Goal: Information Seeking & Learning: Learn about a topic

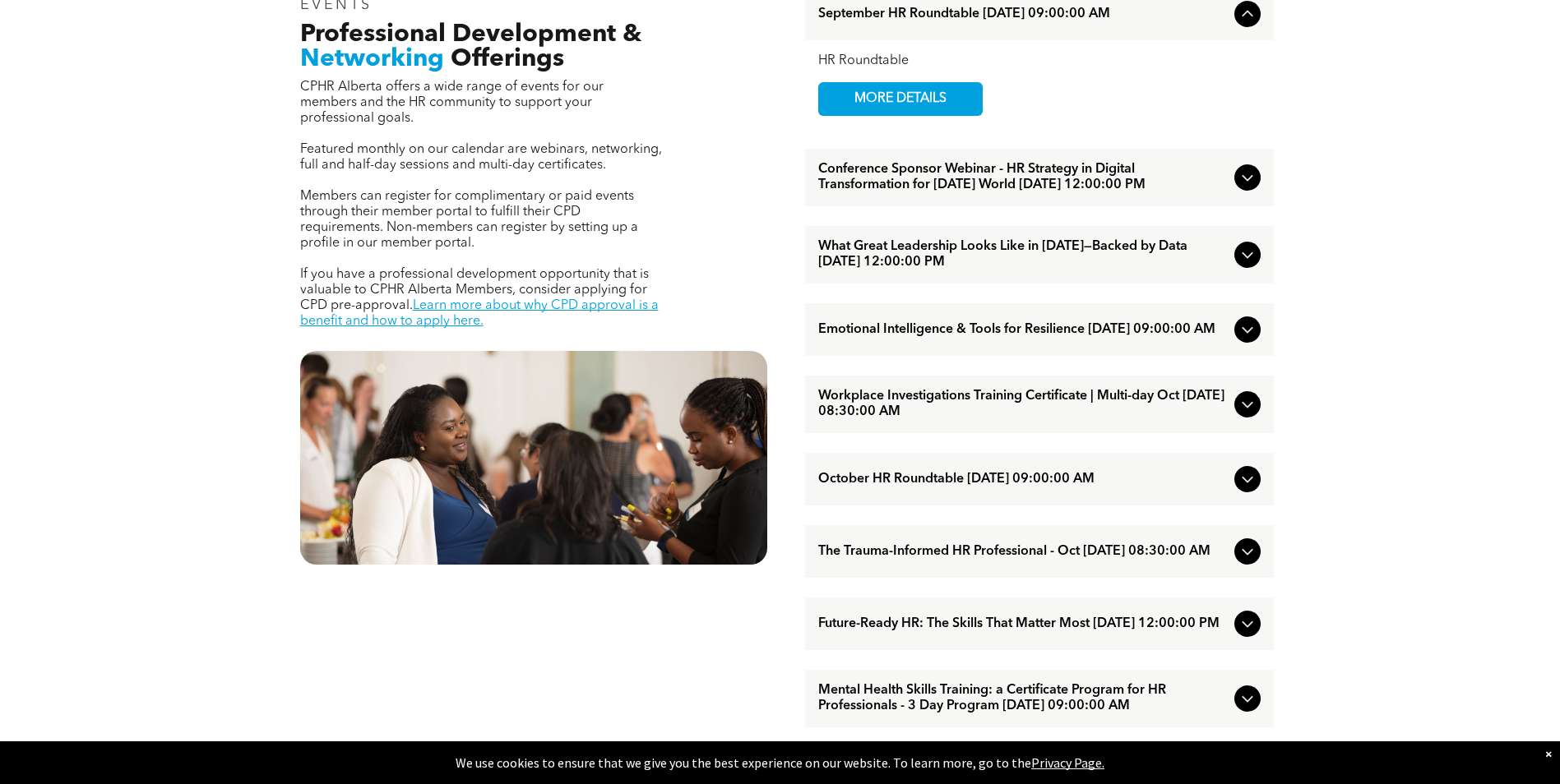
scroll to position [657, 0]
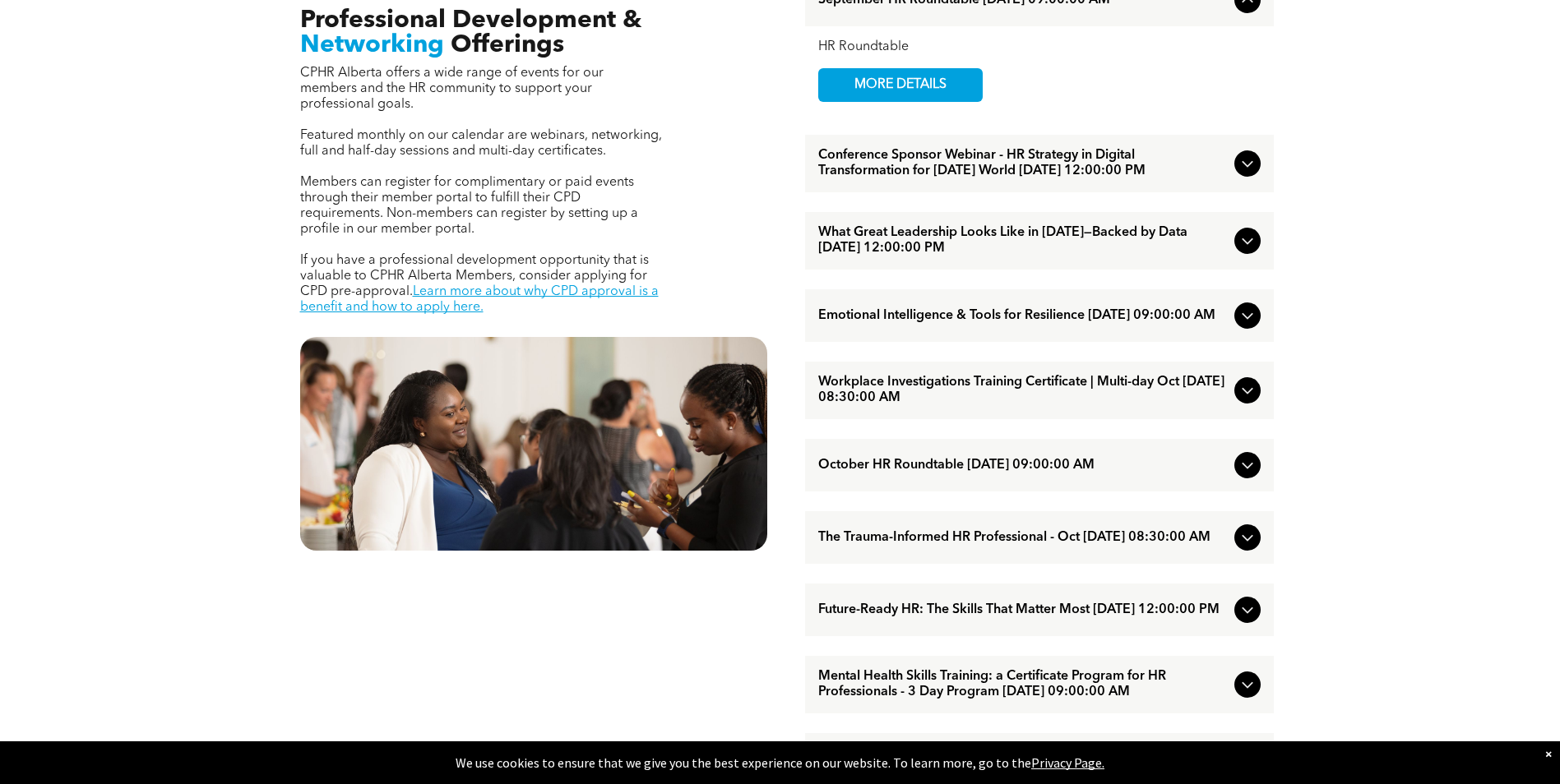
click at [1040, 546] on span "The Trauma-Informed HR Professional - Oct [DATE] 08:30:00 AM" at bounding box center [1022, 537] width 409 height 16
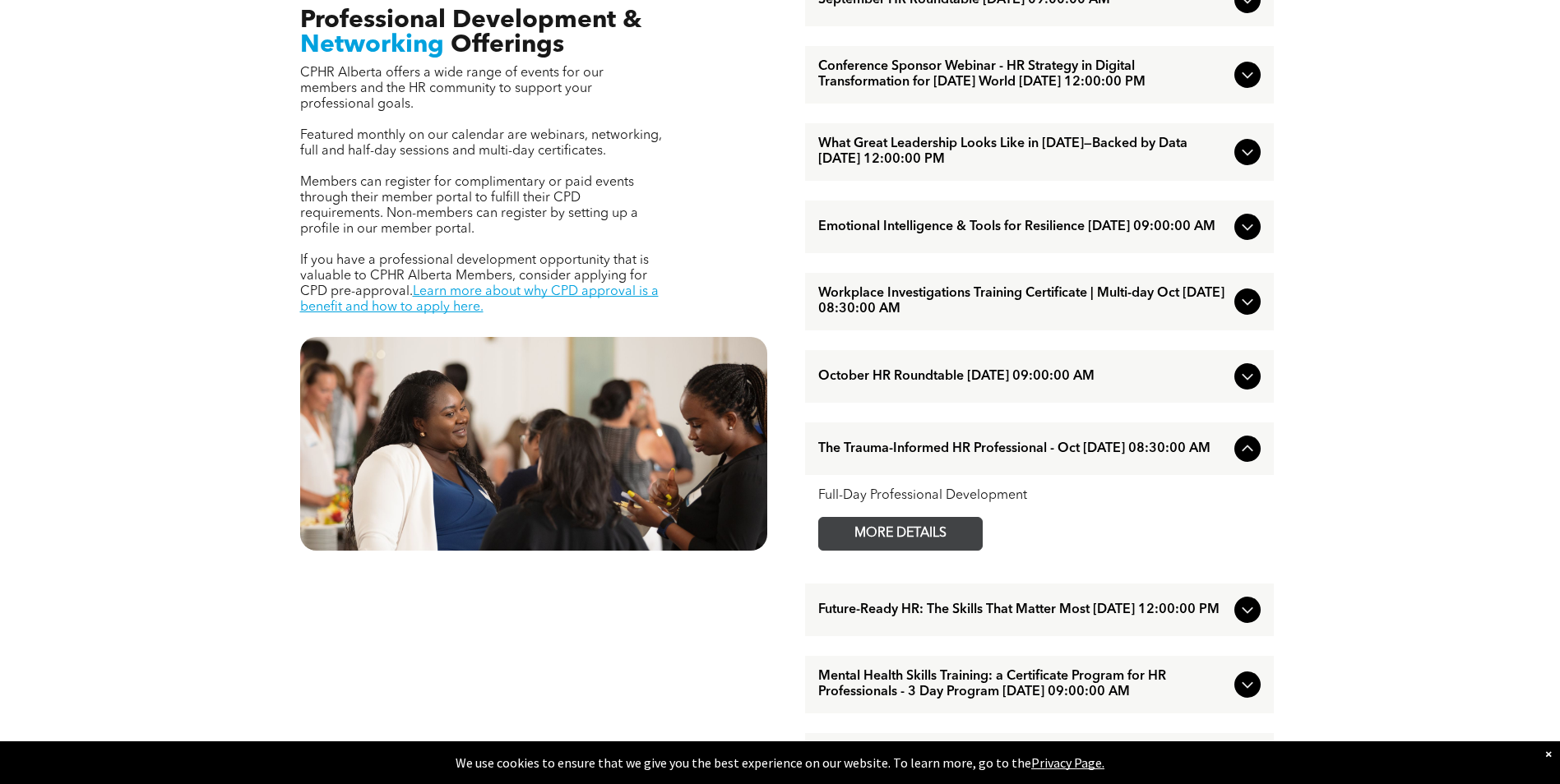
click at [920, 550] on span "MORE DETAILS" at bounding box center [900, 534] width 130 height 32
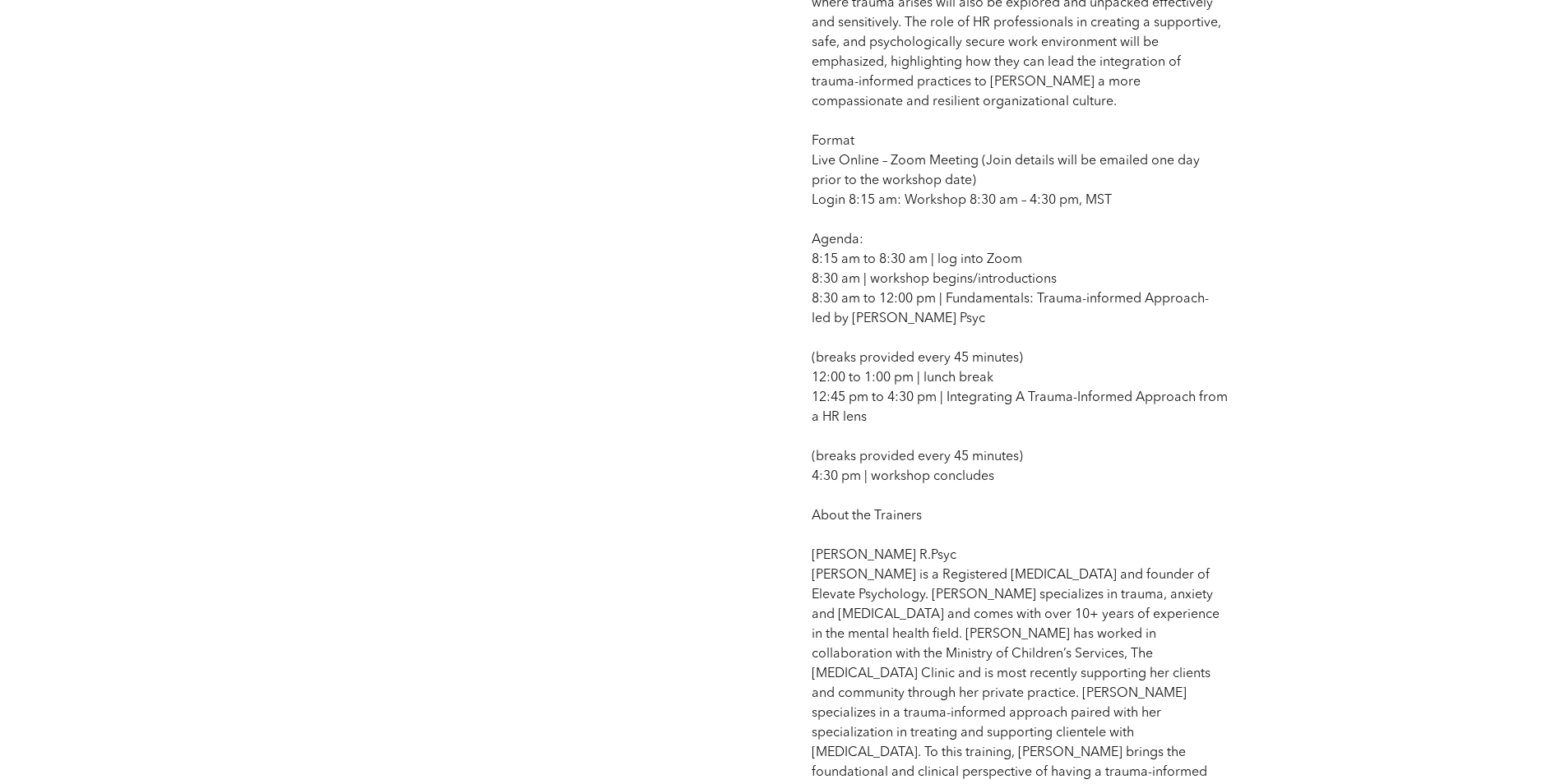
scroll to position [1480, 0]
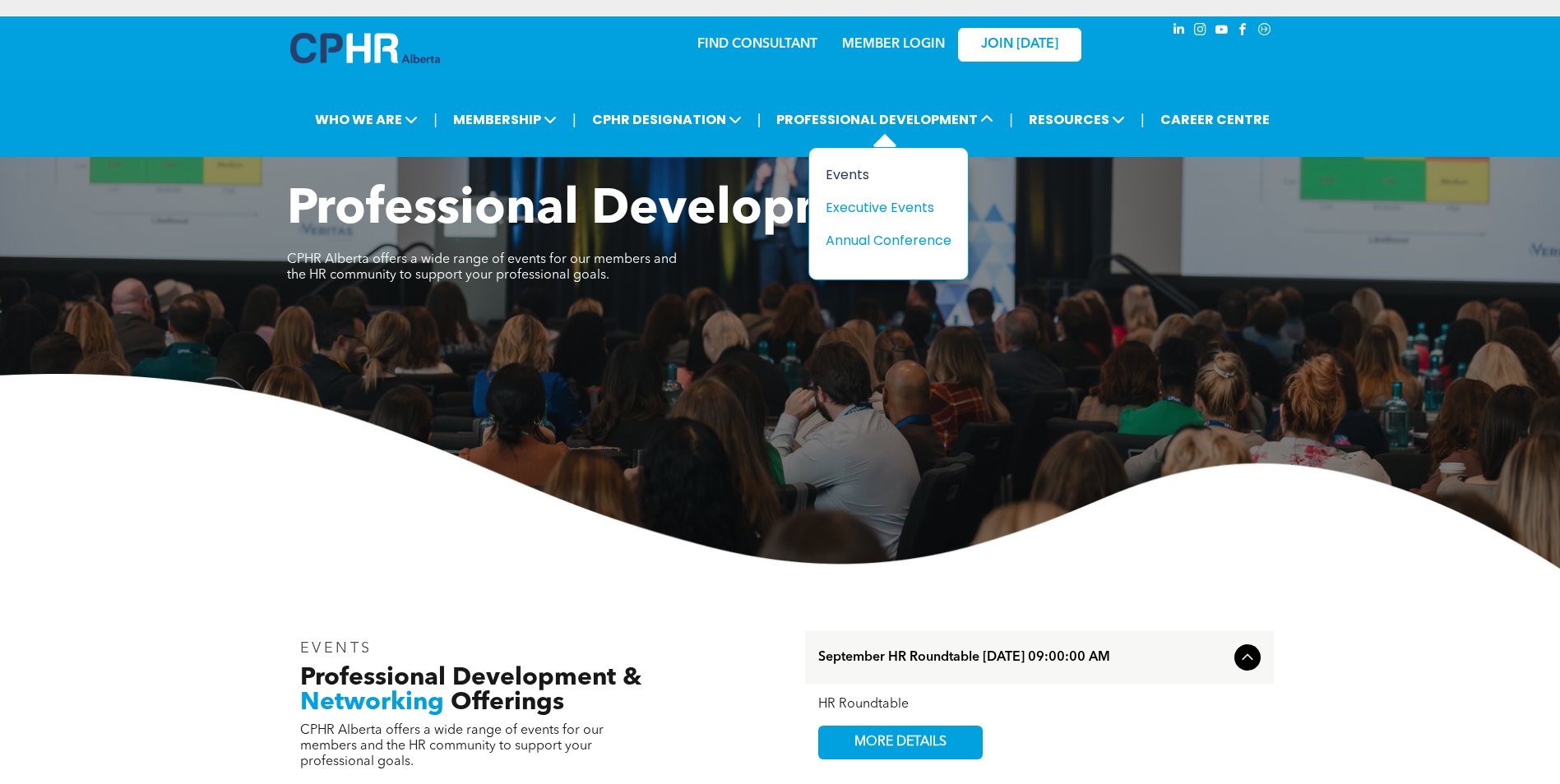
click at [848, 167] on div "Events" at bounding box center [881, 174] width 113 height 21
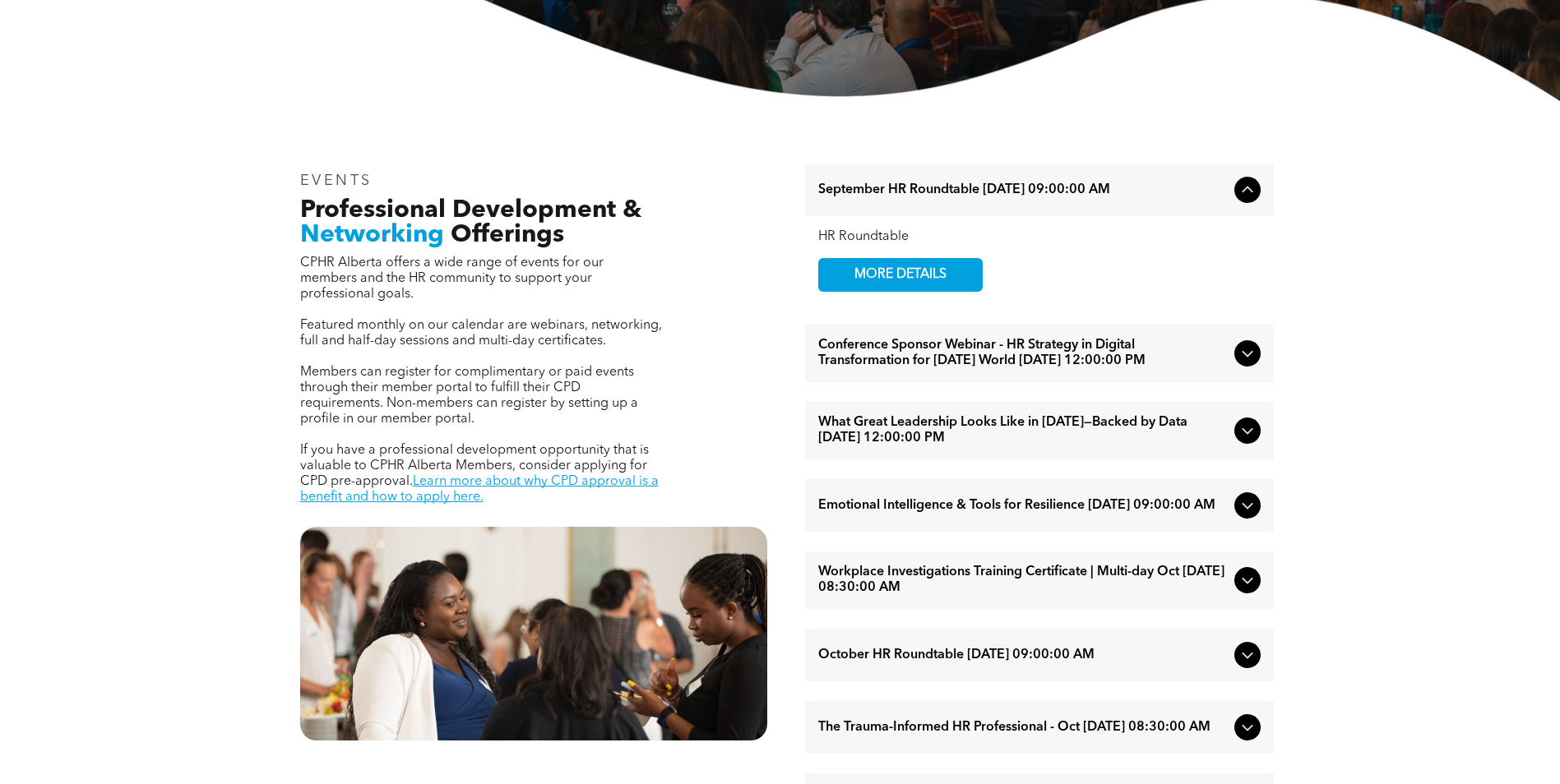
scroll to position [493, 0]
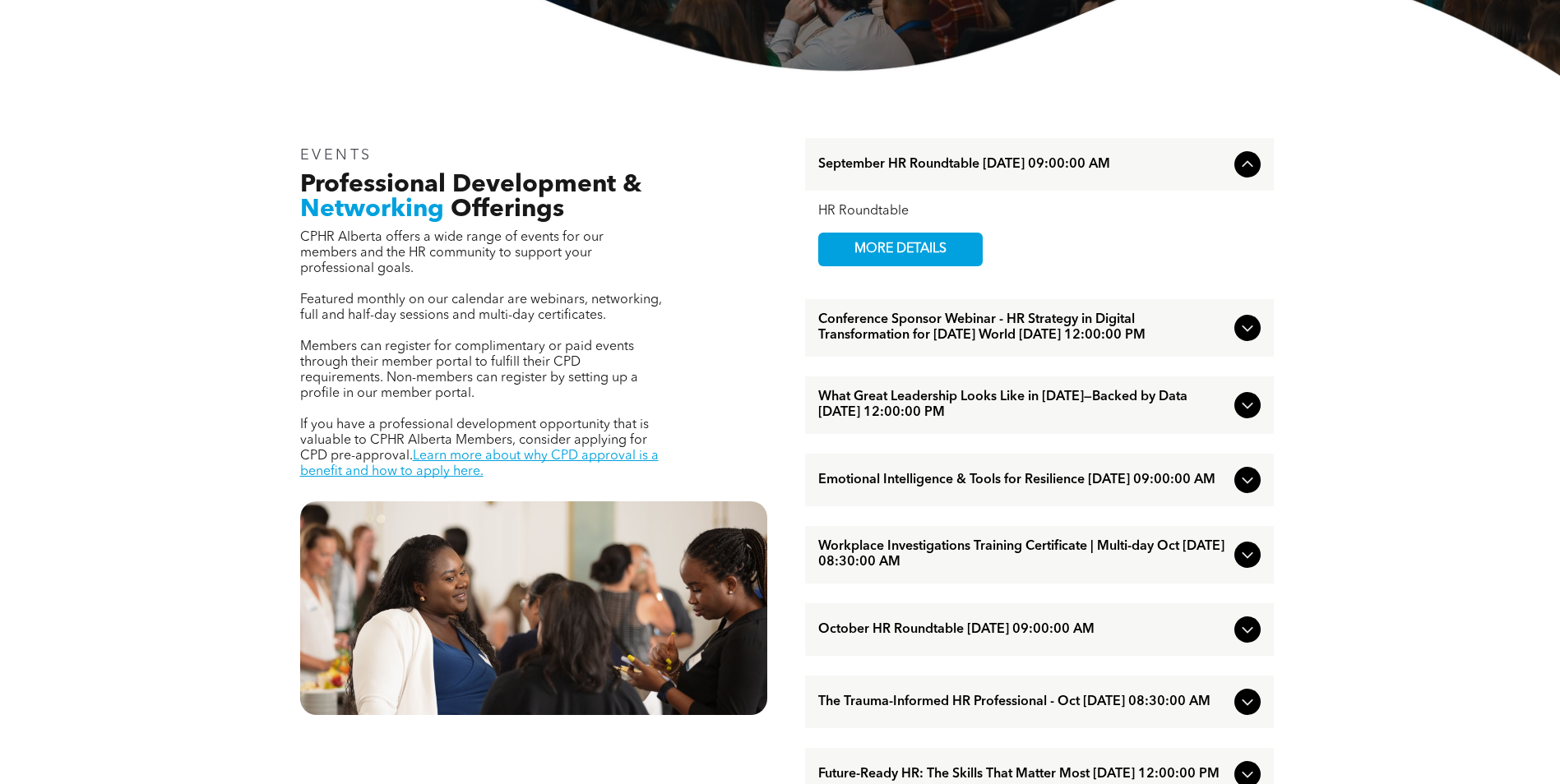
click at [1011, 488] on span "Emotional Intelligence & Tools for Resilience [DATE] 09:00:00 AM" at bounding box center [1022, 480] width 409 height 16
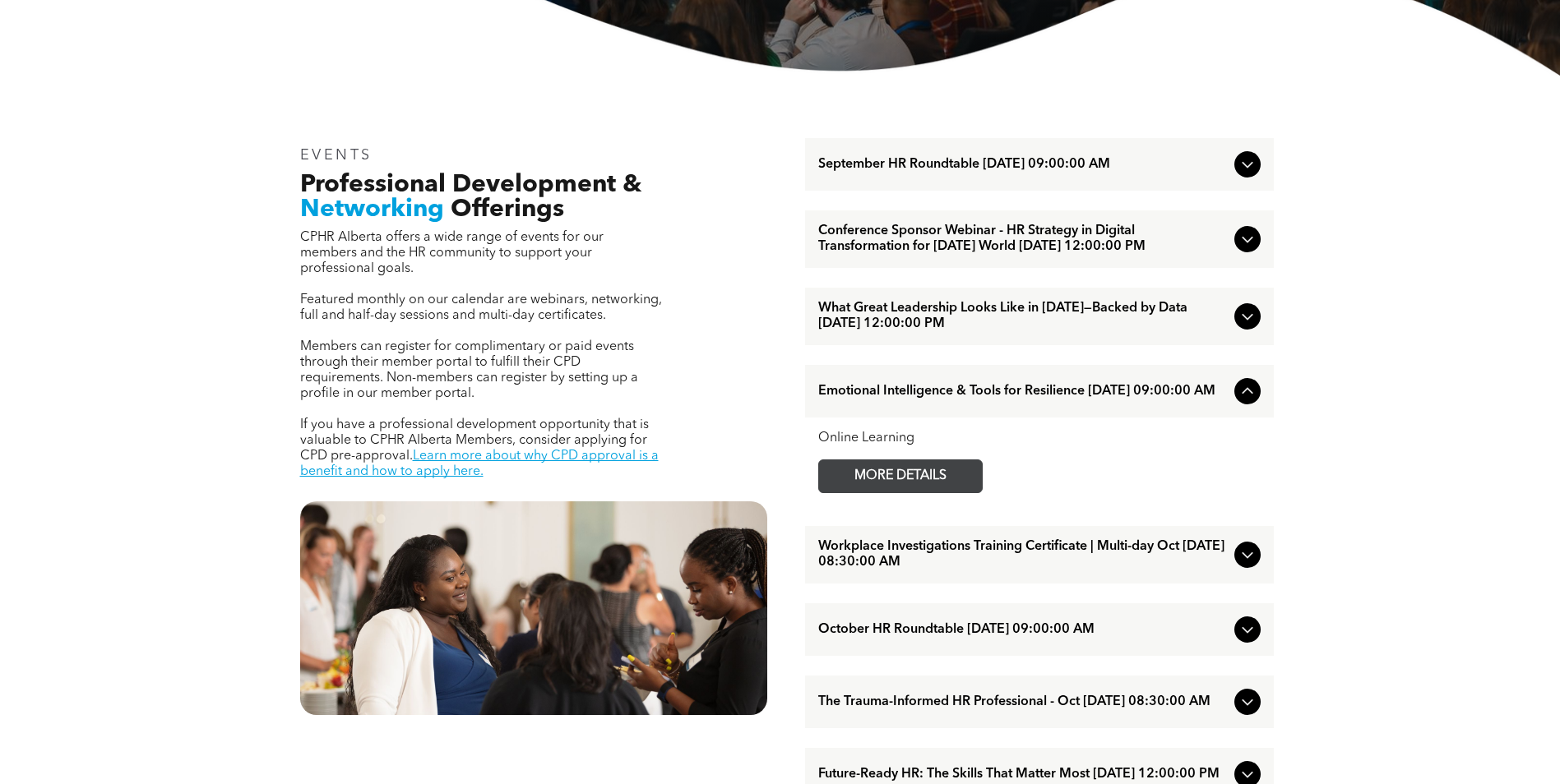
click at [974, 493] on link "MORE DETAILS" at bounding box center [900, 476] width 164 height 34
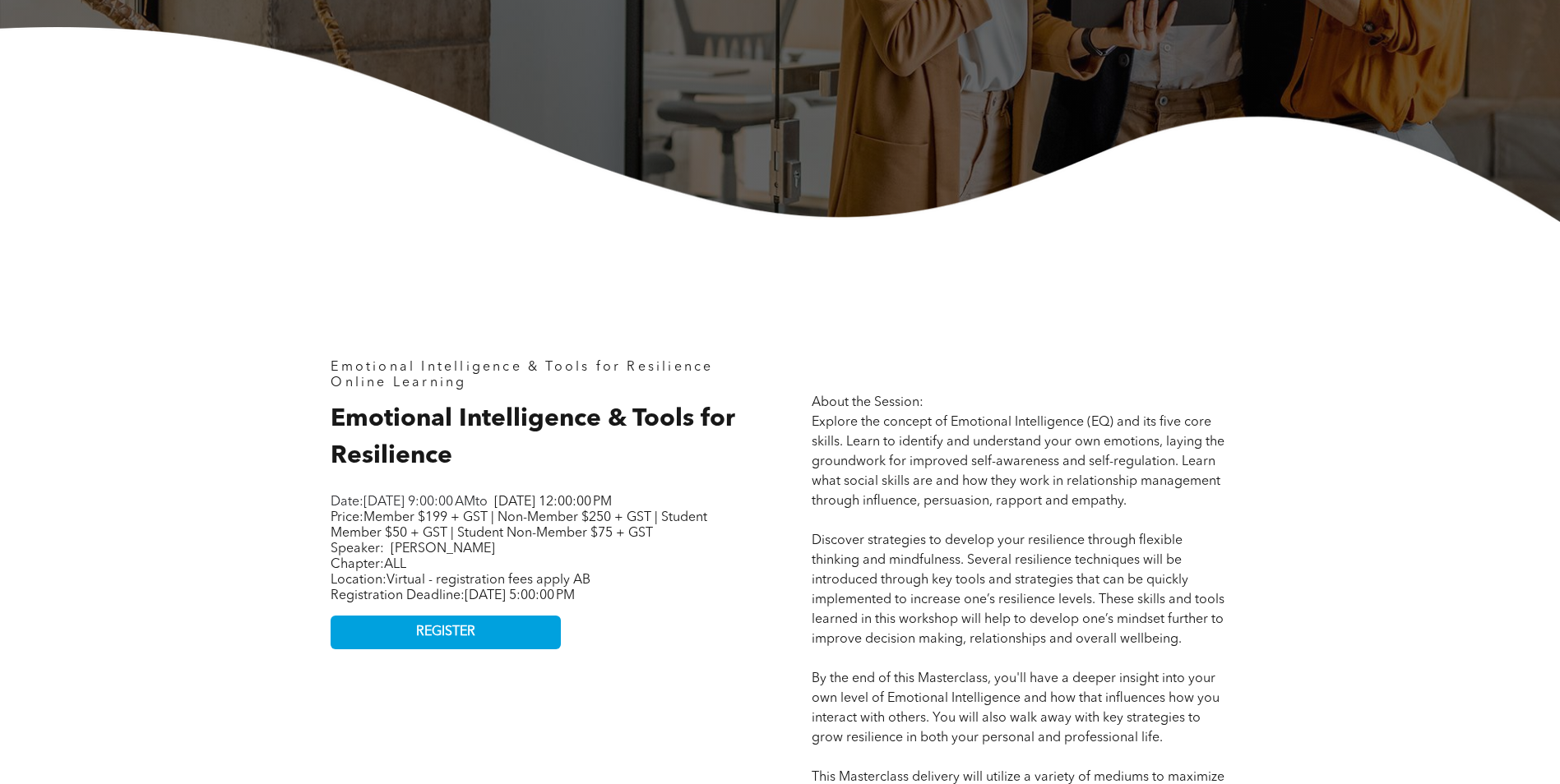
scroll to position [329, 0]
